Goal: Transaction & Acquisition: Purchase product/service

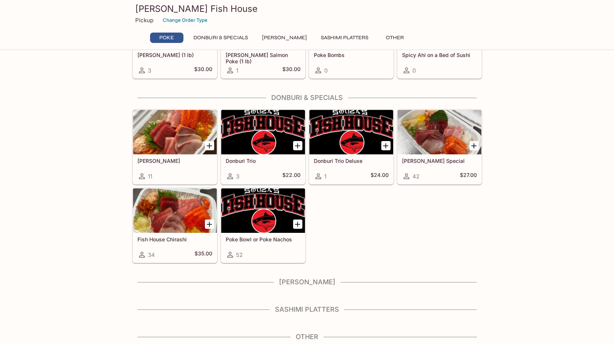
scroll to position [75, 0]
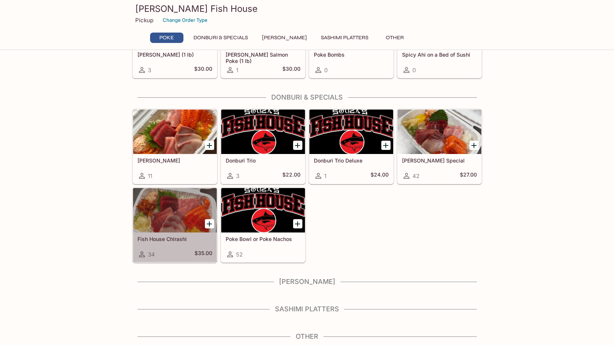
click at [167, 248] on div "Fish House Chirashi 34 $35.00" at bounding box center [175, 248] width 84 height 30
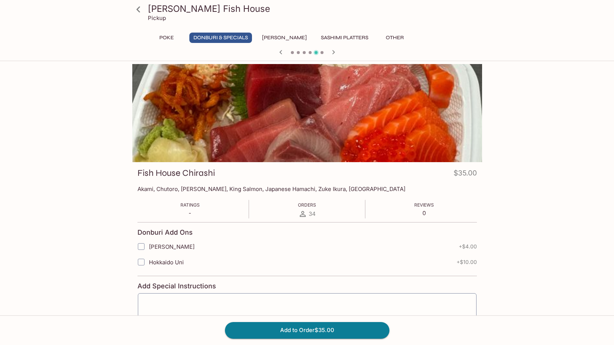
click at [278, 114] on div at bounding box center [307, 113] width 350 height 98
click at [336, 50] on icon "button" at bounding box center [333, 52] width 9 height 9
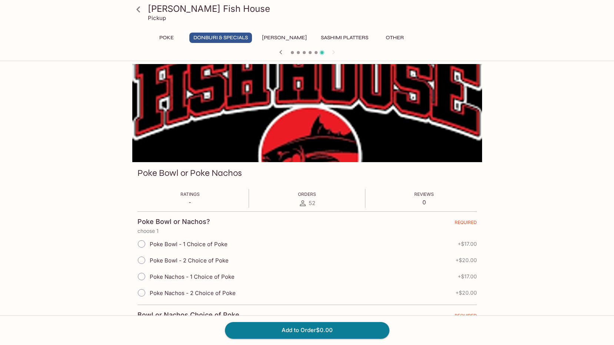
click at [332, 36] on button "Sashimi Platters" at bounding box center [345, 38] width 56 height 10
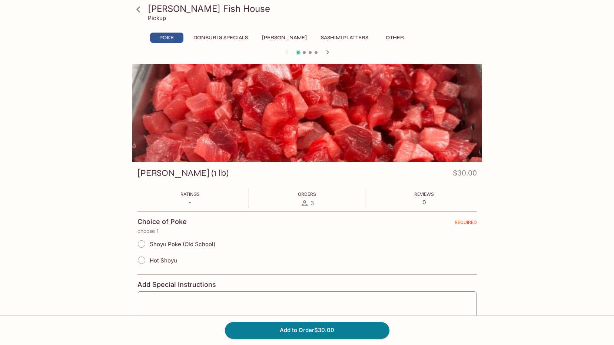
click at [221, 36] on button "Donburi & Specials" at bounding box center [220, 38] width 63 height 10
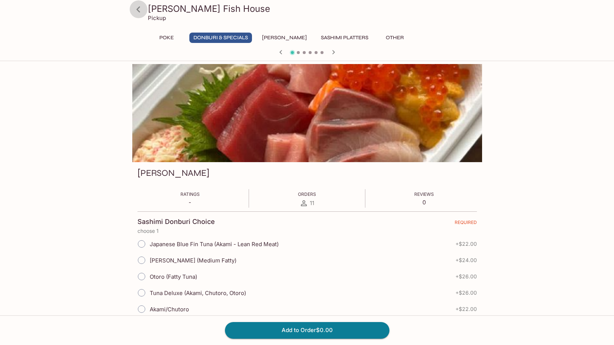
click at [139, 10] on icon at bounding box center [138, 9] width 13 height 13
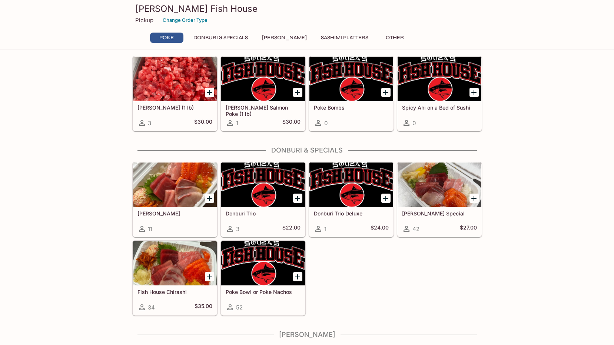
scroll to position [75, 0]
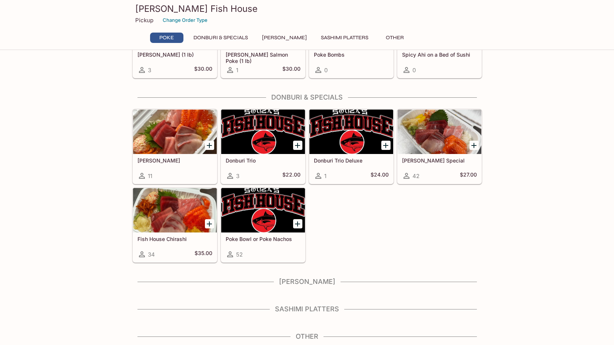
click at [308, 308] on h4 "Sashimi Platters" at bounding box center [307, 309] width 350 height 8
click at [306, 335] on h4 "Other" at bounding box center [307, 337] width 350 height 8
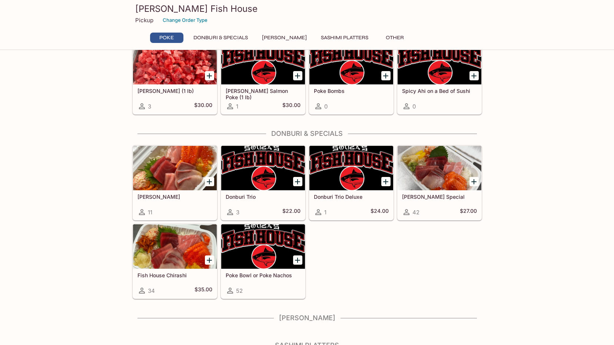
scroll to position [0, 0]
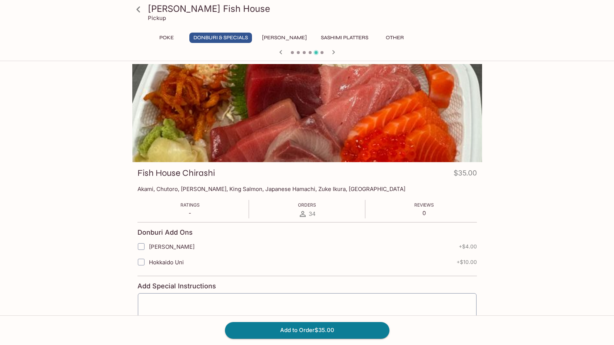
scroll to position [75, 0]
